Goal: Task Accomplishment & Management: Manage account settings

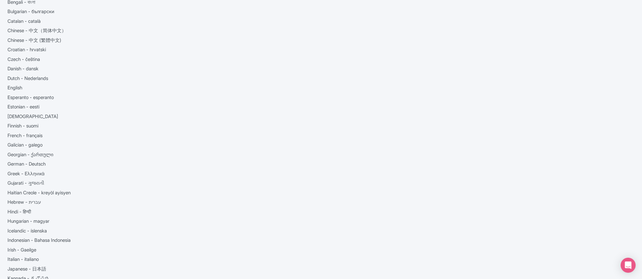
scroll to position [88, 0]
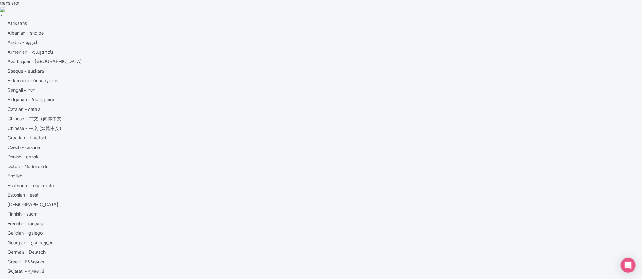
scroll to position [0, 0]
